Goal: Task Accomplishment & Management: Use online tool/utility

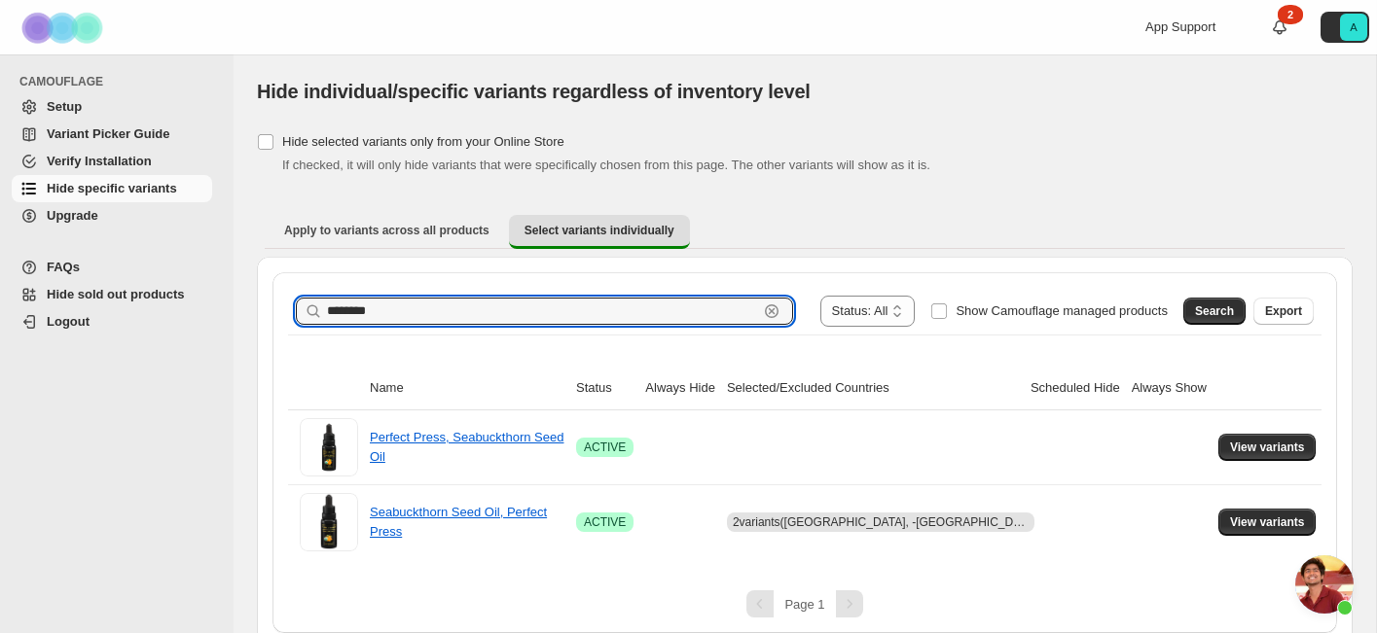
drag, startPoint x: 512, startPoint y: 313, endPoint x: 143, endPoint y: 290, distance: 369.5
click at [143, 290] on div "**********" at bounding box center [688, 324] width 1377 height 649
type input "*******"
click at [1224, 311] on span "Search" at bounding box center [1214, 312] width 39 height 16
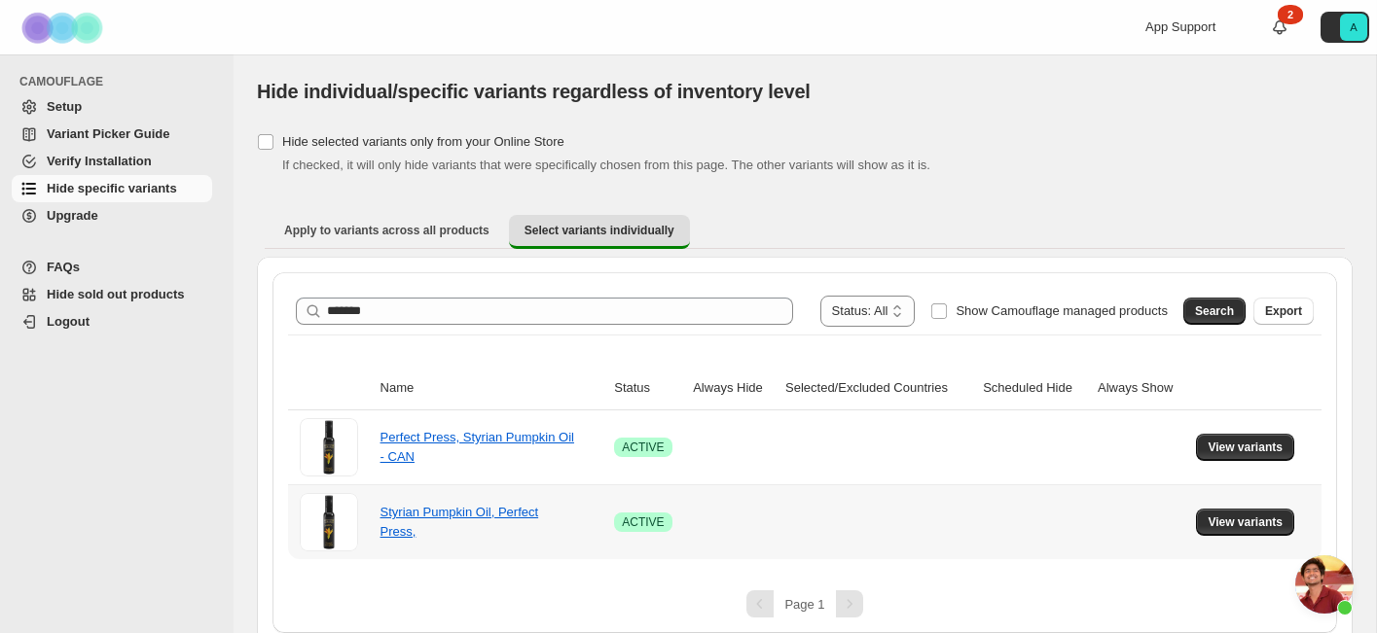
scroll to position [16, 0]
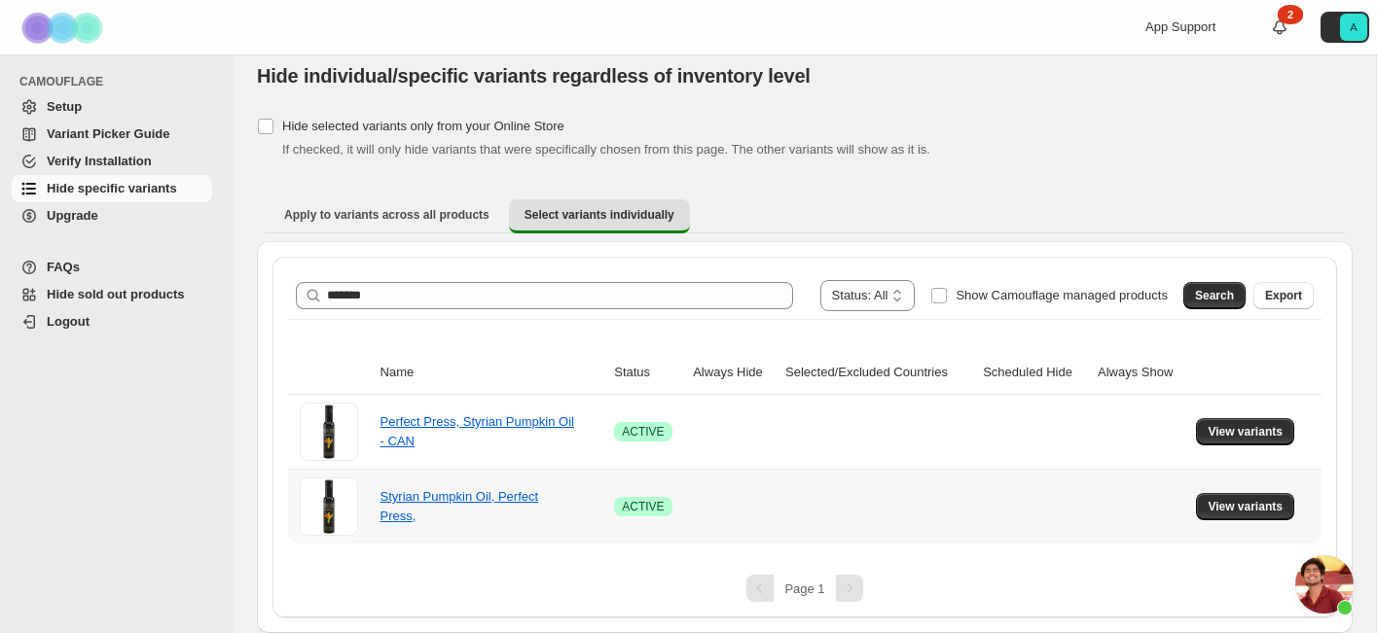
click at [476, 512] on div "Styrian Pumpkin Oil, Perfect Press," at bounding box center [477, 506] width 195 height 39
click at [1235, 493] on button "View variants" at bounding box center [1245, 506] width 98 height 27
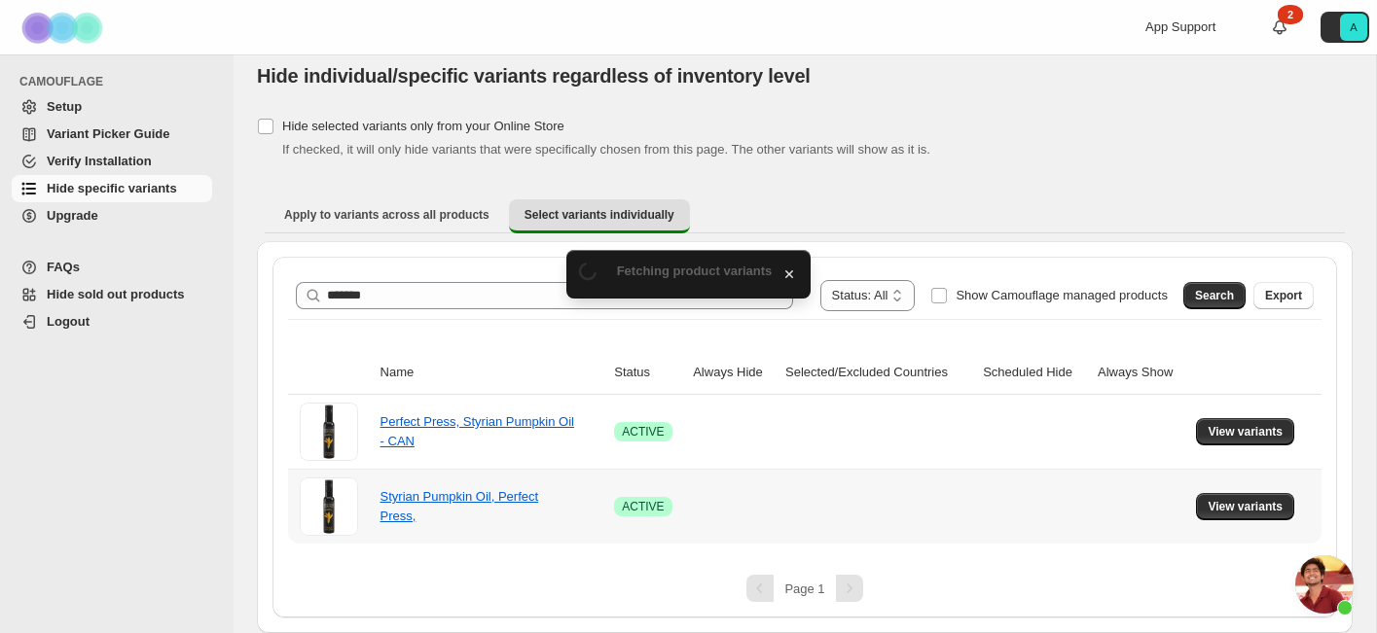
scroll to position [0, 0]
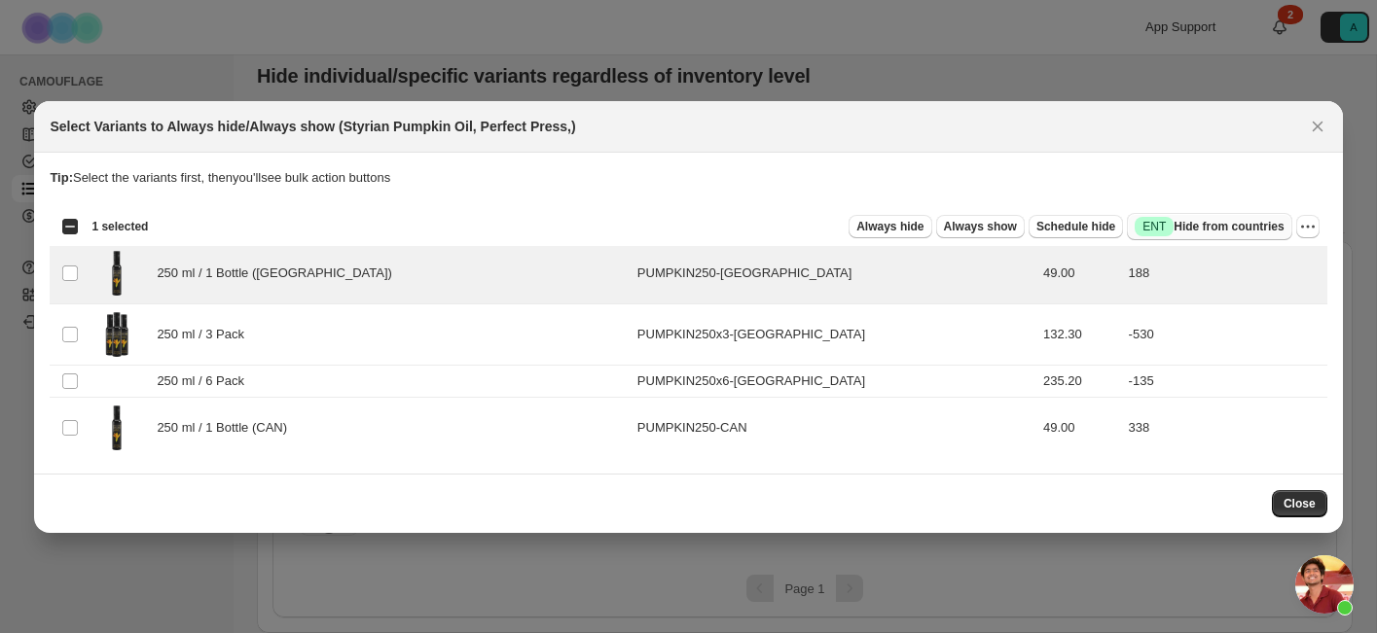
click at [1185, 225] on span "Success ENT Hide from countries" at bounding box center [1208, 226] width 149 height 19
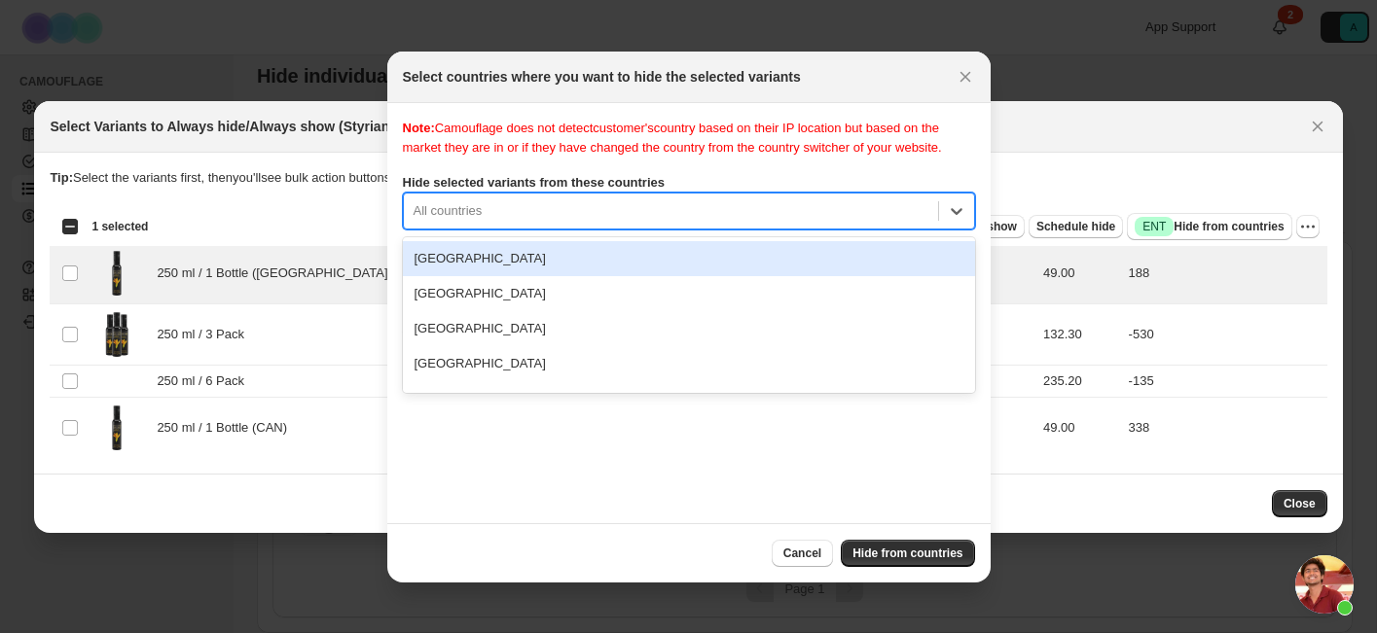
click at [585, 223] on div ":r29:" at bounding box center [670, 210] width 515 height 23
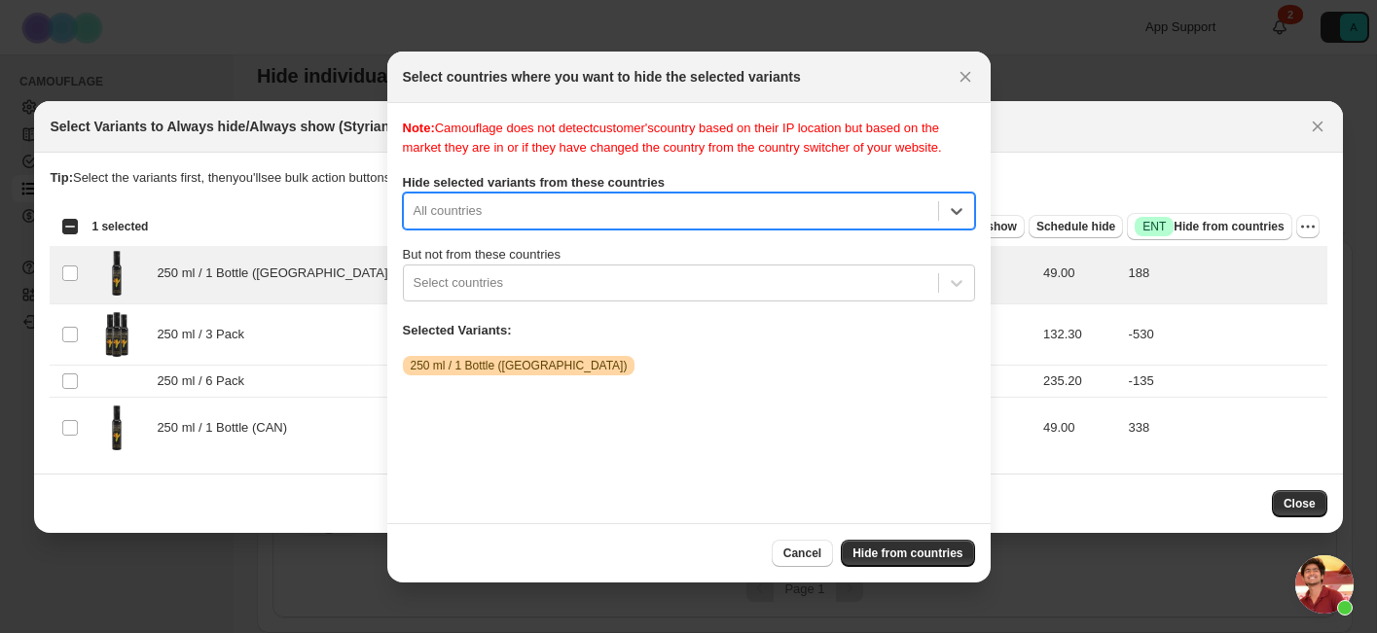
click at [585, 223] on div ":r29:" at bounding box center [670, 210] width 515 height 23
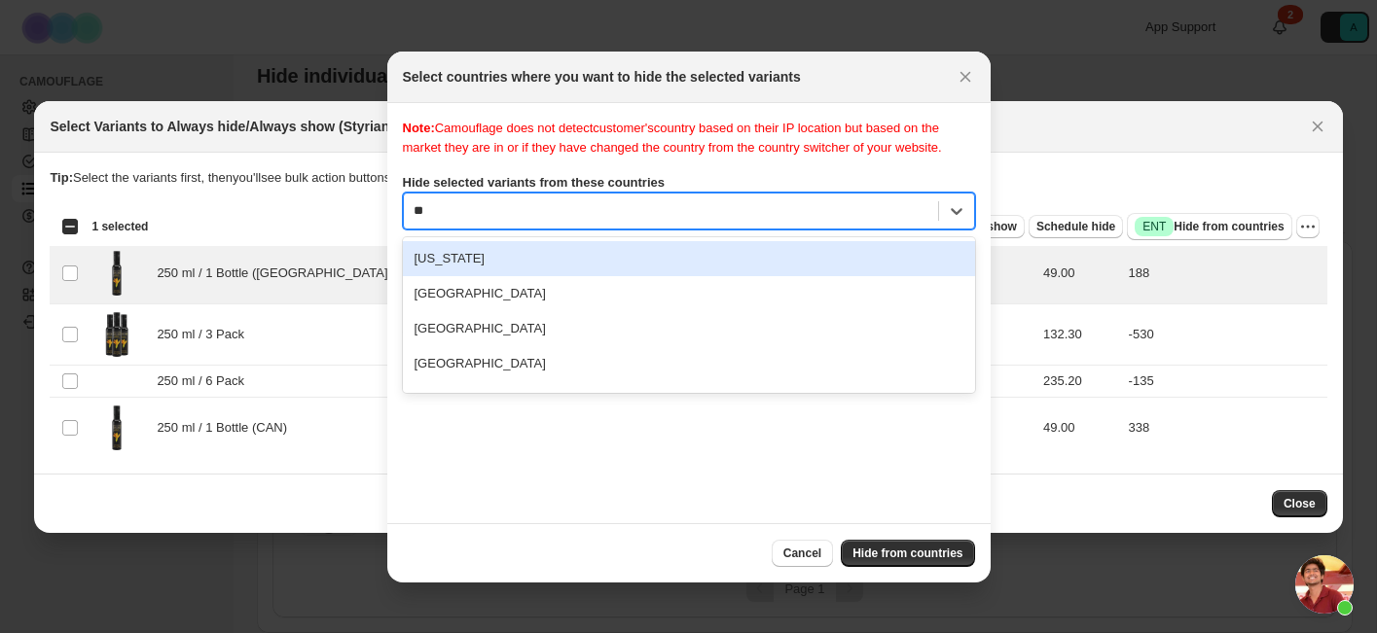
type input "***"
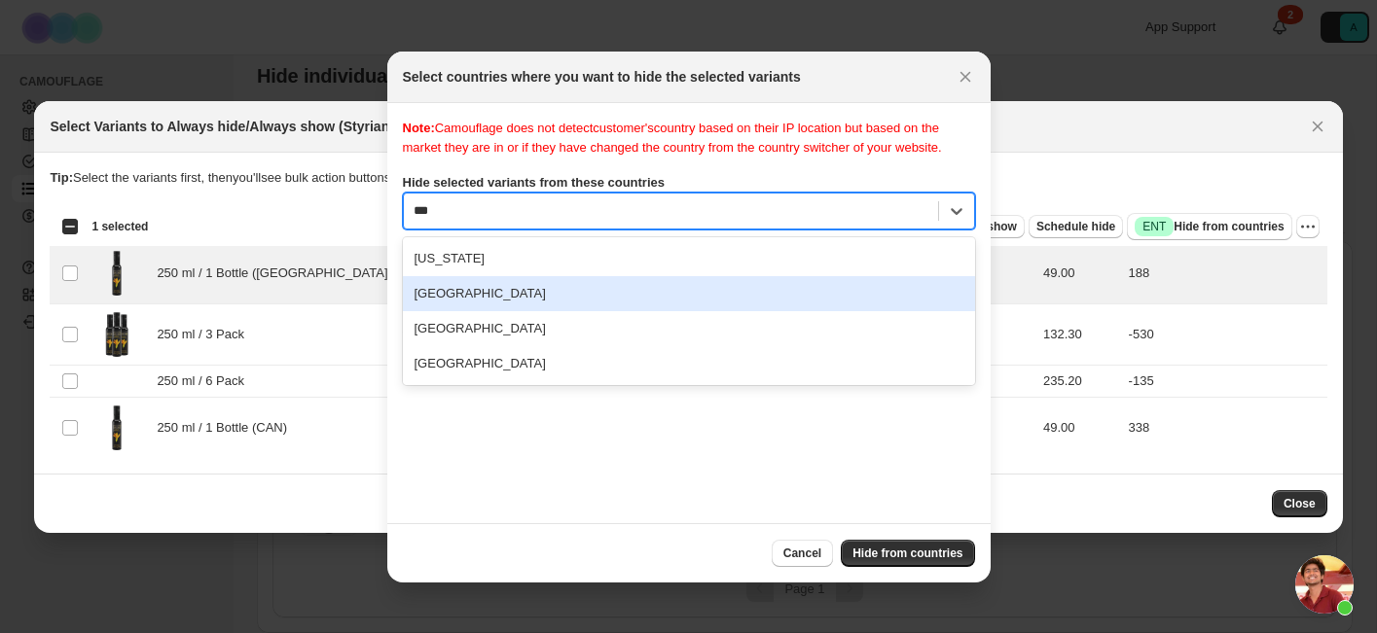
click at [596, 311] on div "[GEOGRAPHIC_DATA]" at bounding box center [689, 293] width 572 height 35
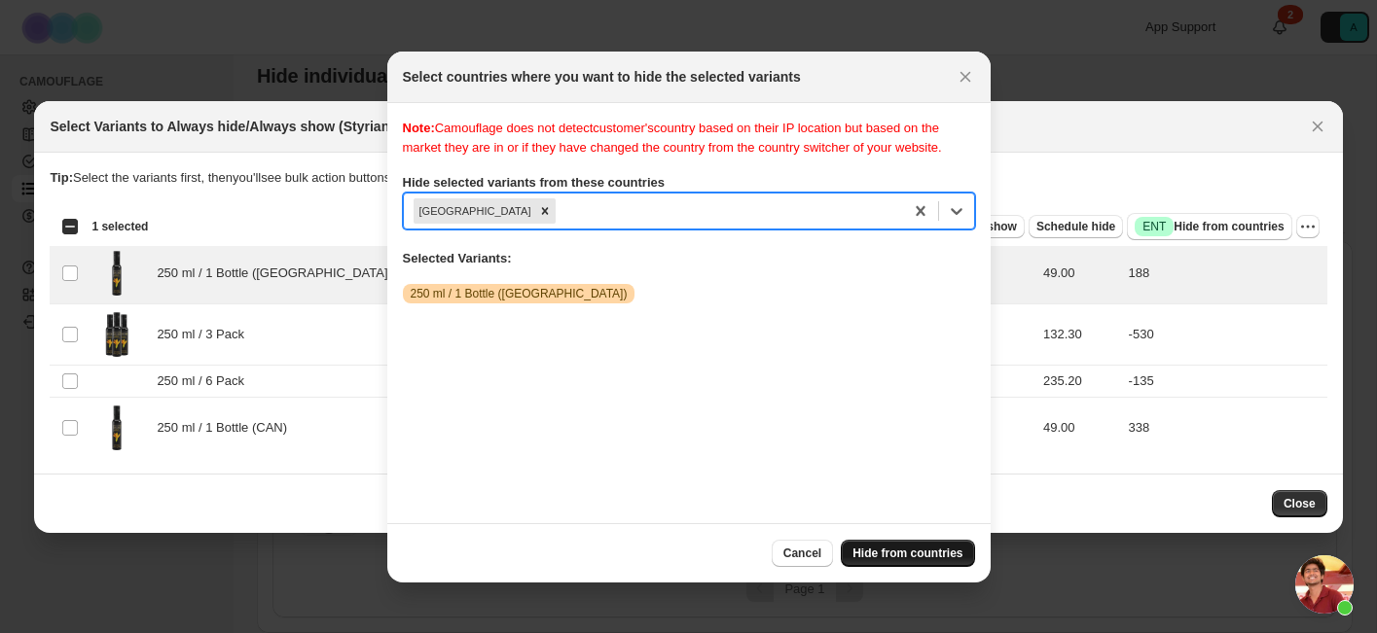
click at [900, 551] on span "Hide from countries" at bounding box center [907, 554] width 110 height 16
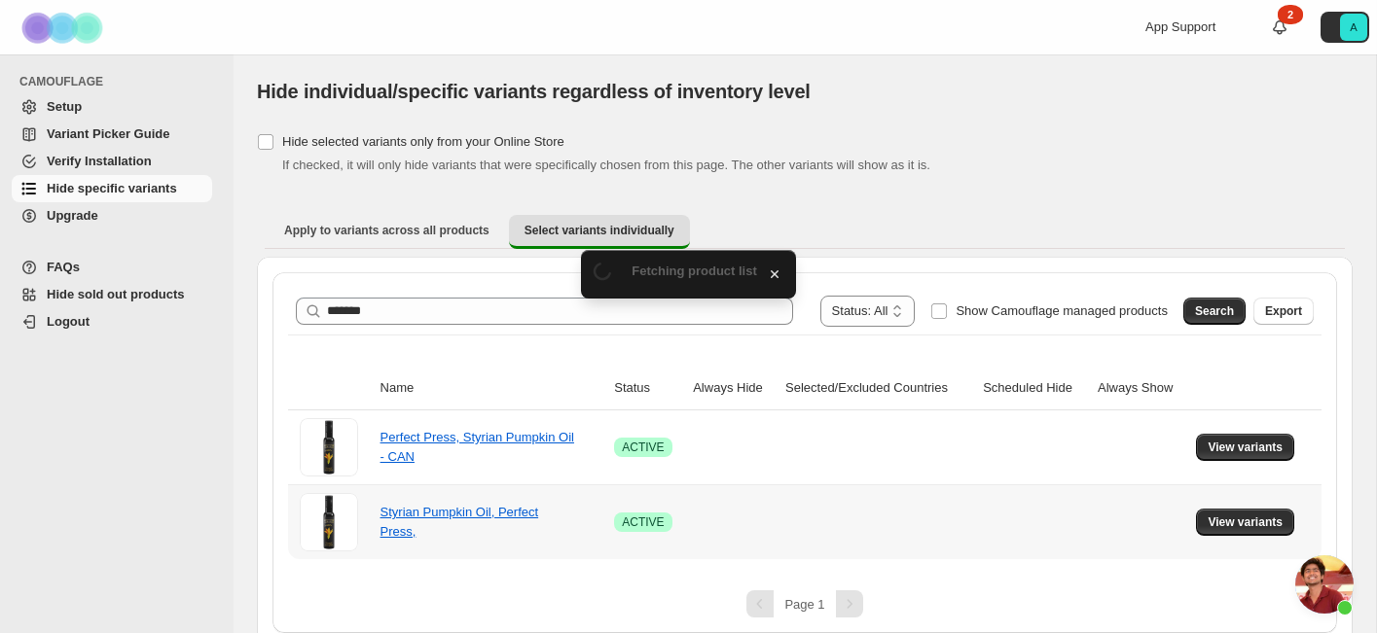
scroll to position [16, 0]
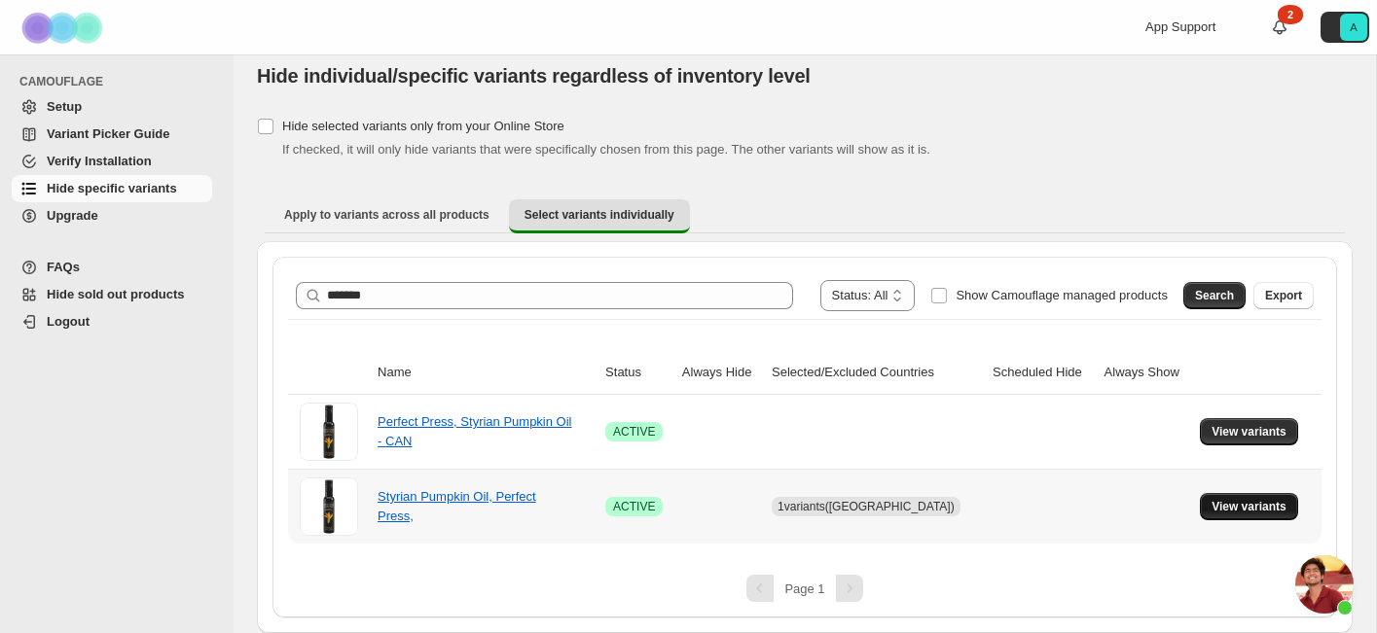
click at [1268, 510] on span "View variants" at bounding box center [1248, 507] width 75 height 16
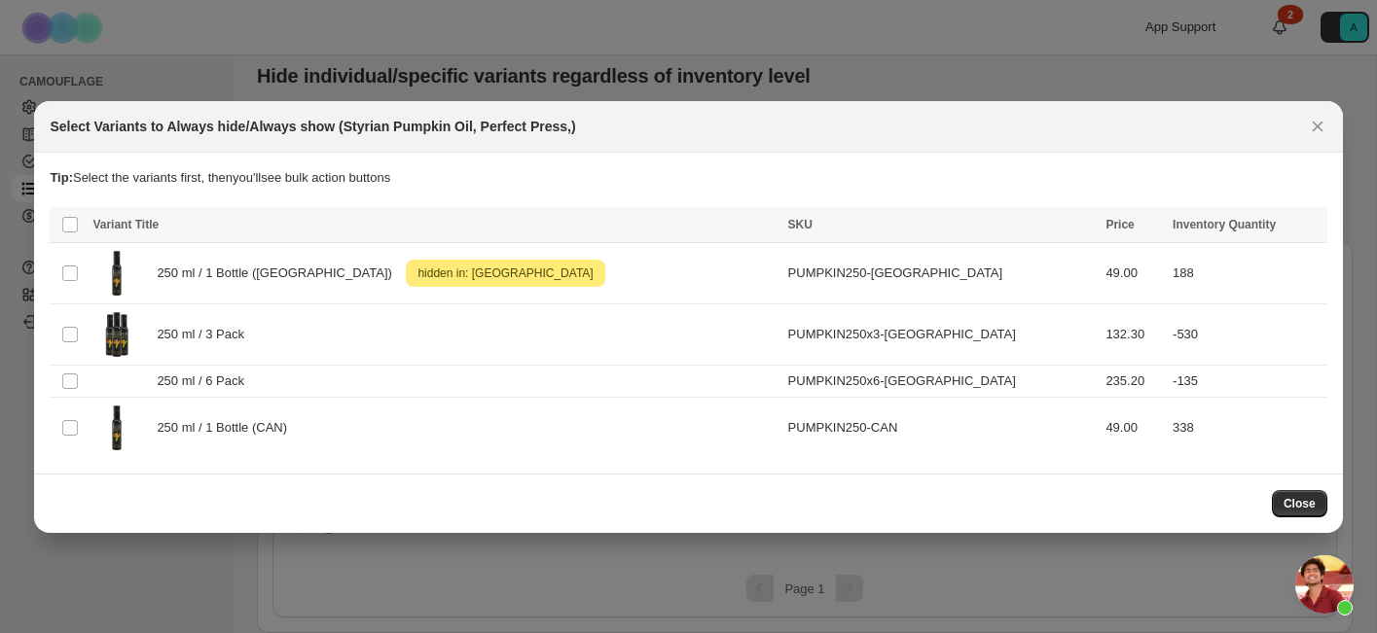
scroll to position [0, 0]
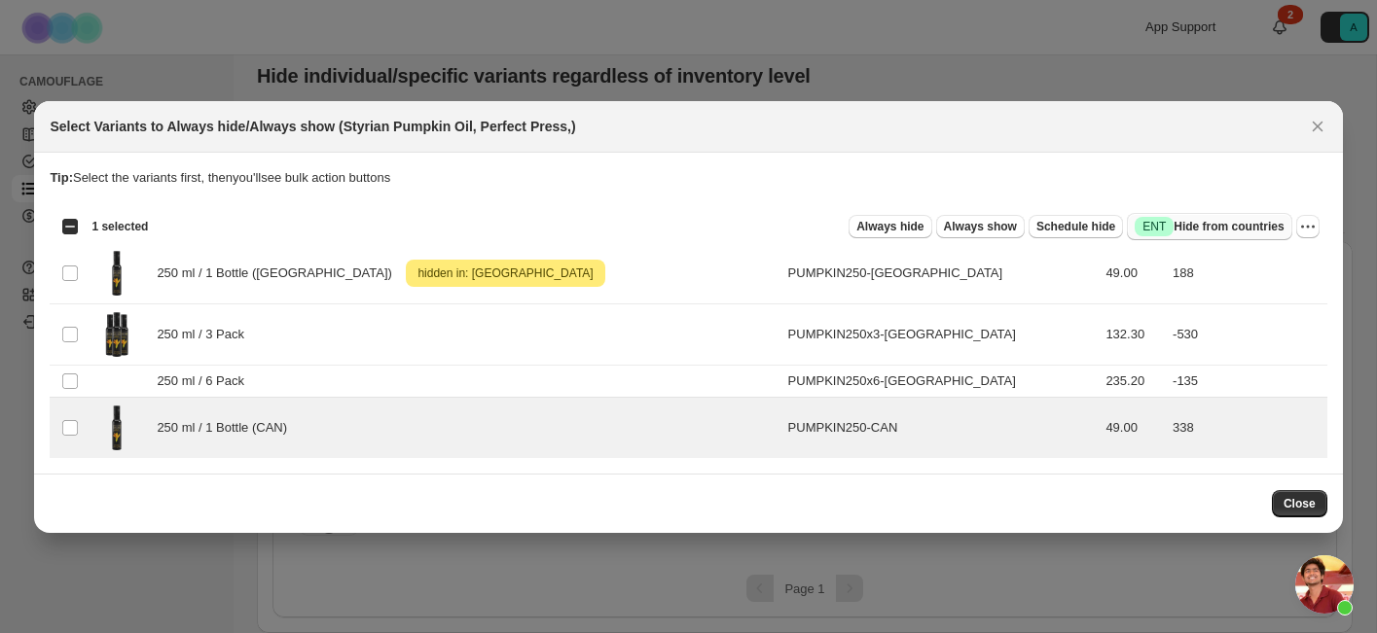
click at [1204, 233] on span "Success ENT Hide from countries" at bounding box center [1208, 226] width 149 height 19
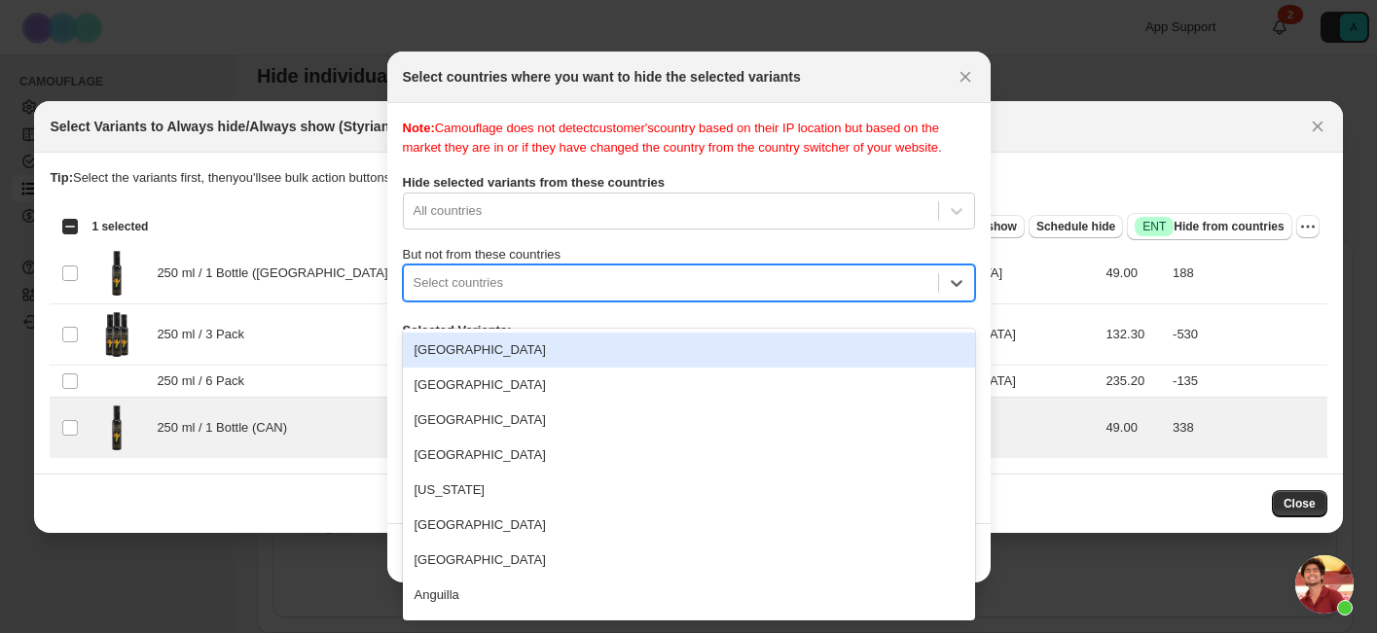
click at [555, 295] on div ":r31:" at bounding box center [670, 282] width 515 height 23
type input "***"
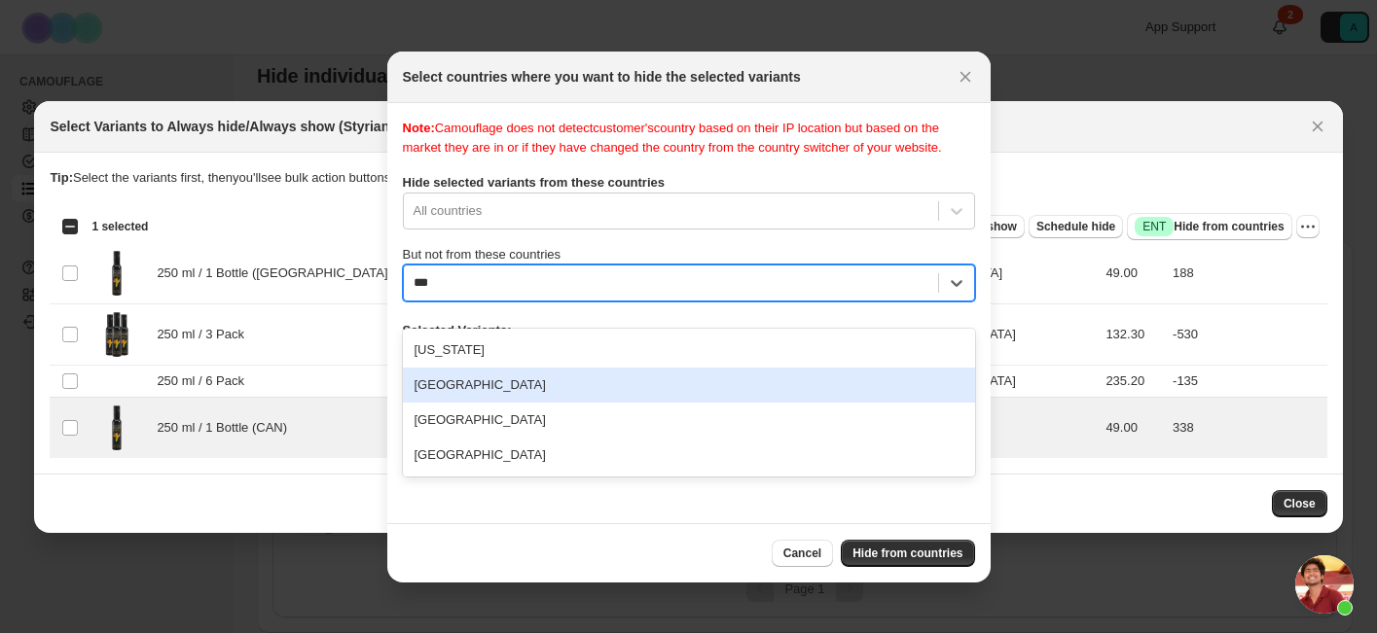
click at [531, 383] on div "[GEOGRAPHIC_DATA]" at bounding box center [689, 385] width 572 height 35
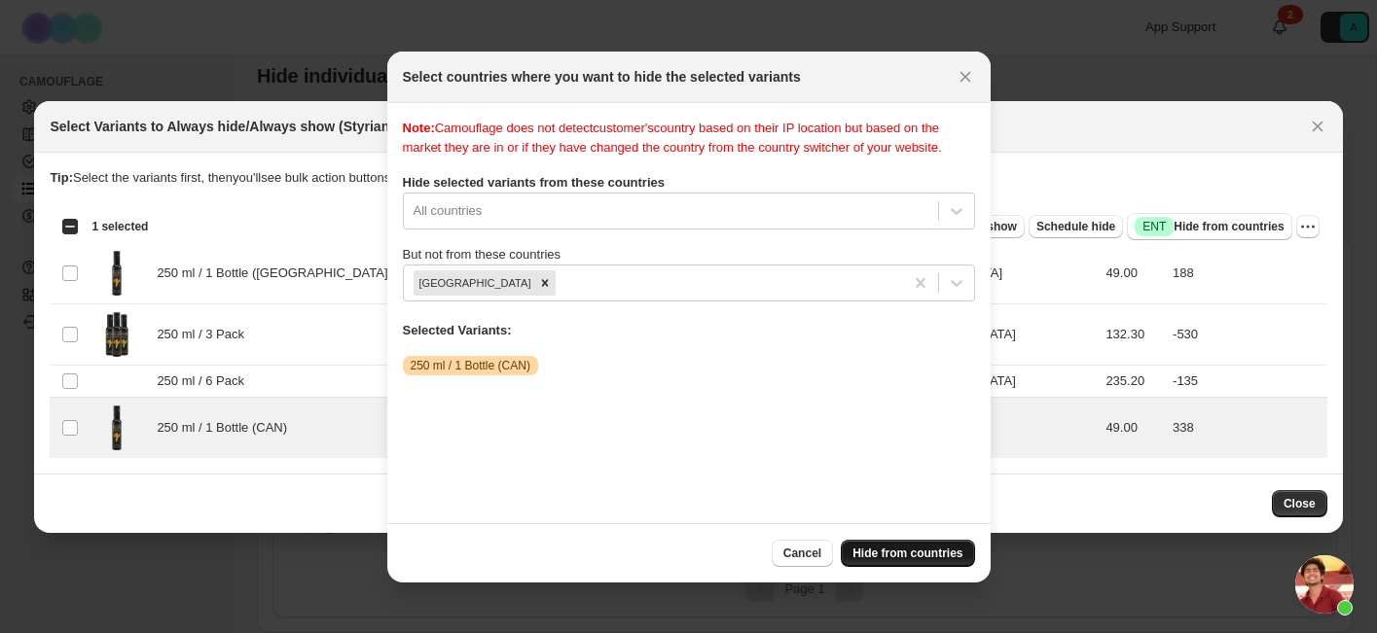
click at [890, 554] on span "Hide from countries" at bounding box center [907, 554] width 110 height 16
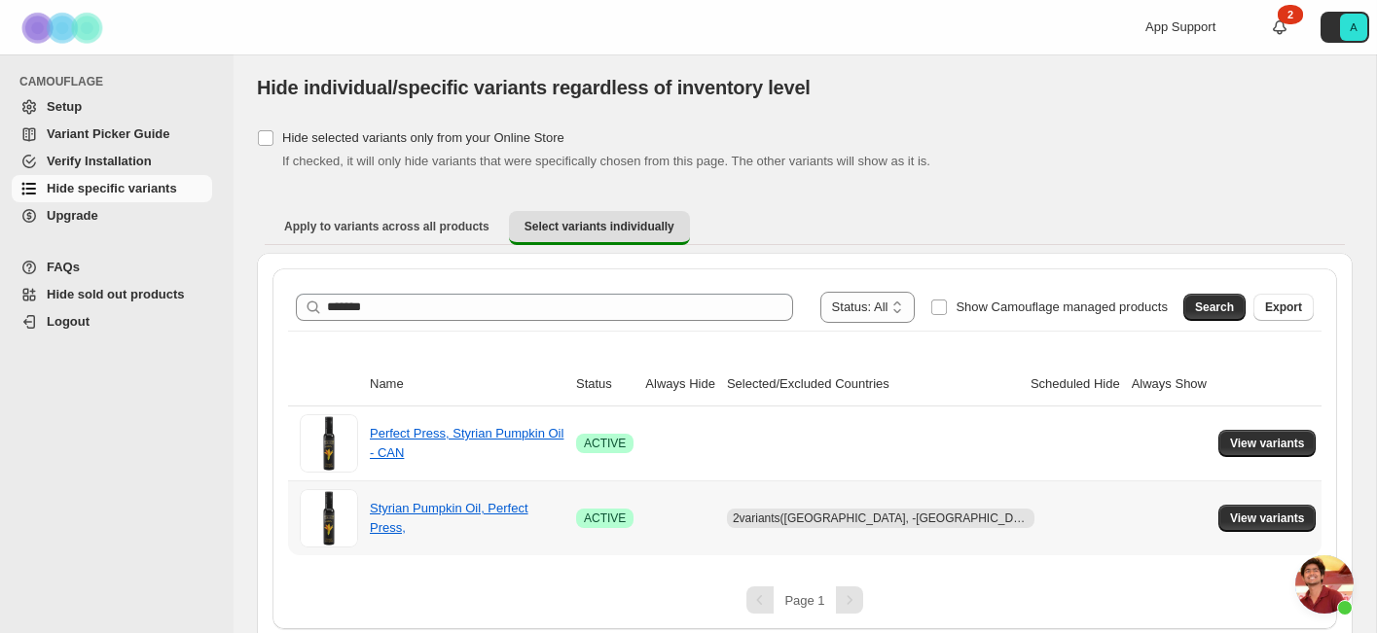
scroll to position [16, 0]
